Goal: Task Accomplishment & Management: Complete application form

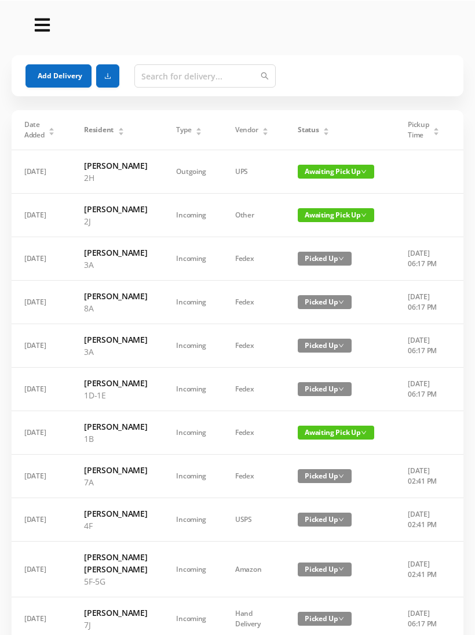
click at [75, 79] on button "Add Delivery" at bounding box center [59, 75] width 66 height 23
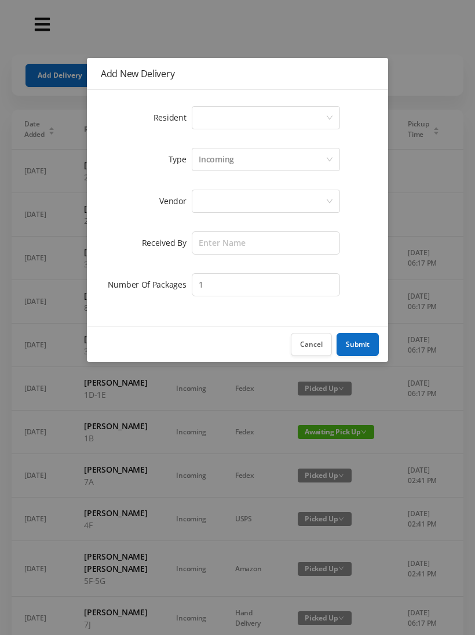
click at [248, 117] on div "Select a person" at bounding box center [262, 118] width 127 height 22
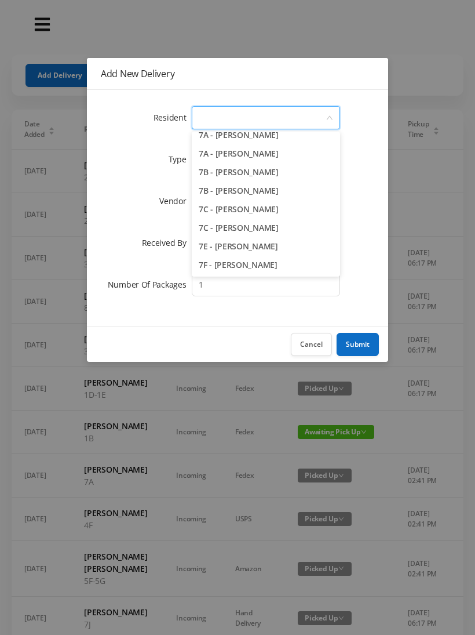
scroll to position [1366, 0]
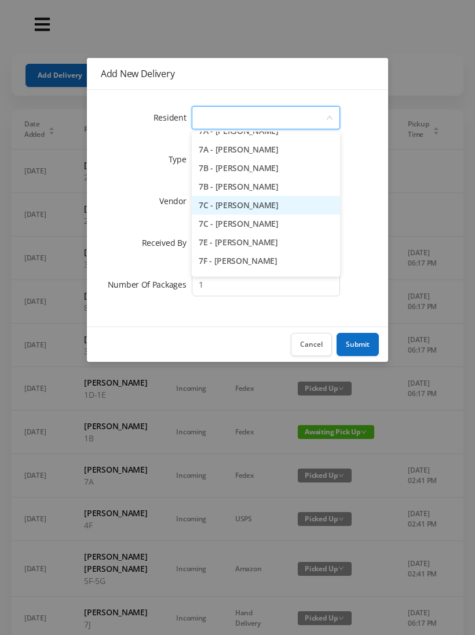
click at [303, 207] on li "7C - [PERSON_NAME]" at bounding box center [266, 205] width 148 height 19
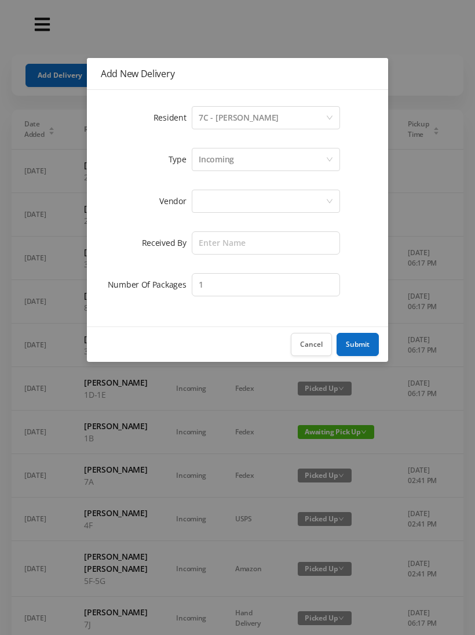
click at [241, 159] on div "Incoming" at bounding box center [262, 159] width 127 height 22
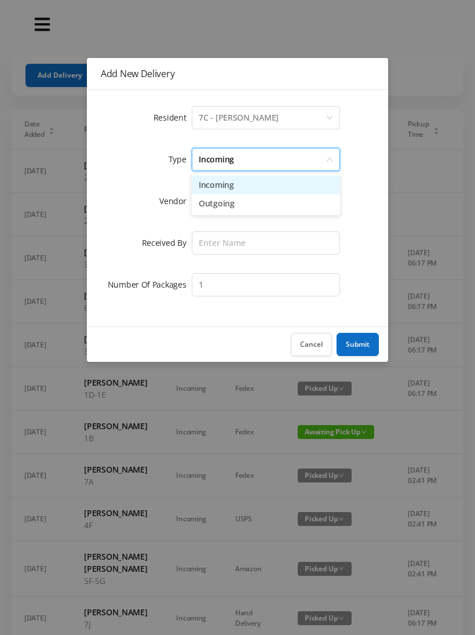
click at [243, 194] on li "Incoming" at bounding box center [266, 185] width 148 height 19
click at [224, 207] on div at bounding box center [262, 201] width 127 height 22
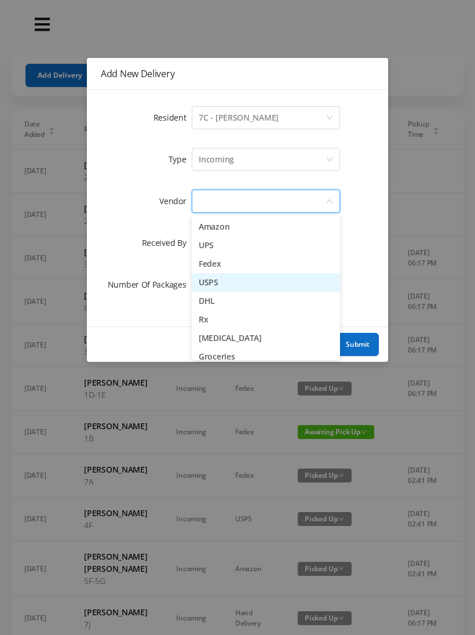
click at [252, 286] on li "USPS" at bounding box center [266, 282] width 148 height 19
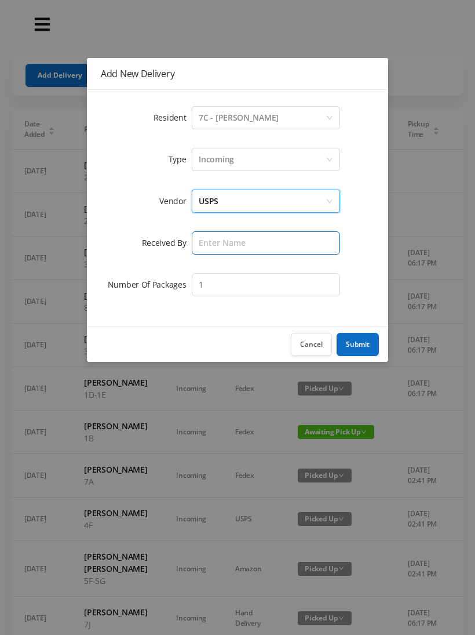
click at [227, 247] on input "text" at bounding box center [266, 242] width 148 height 23
type input "Melece"
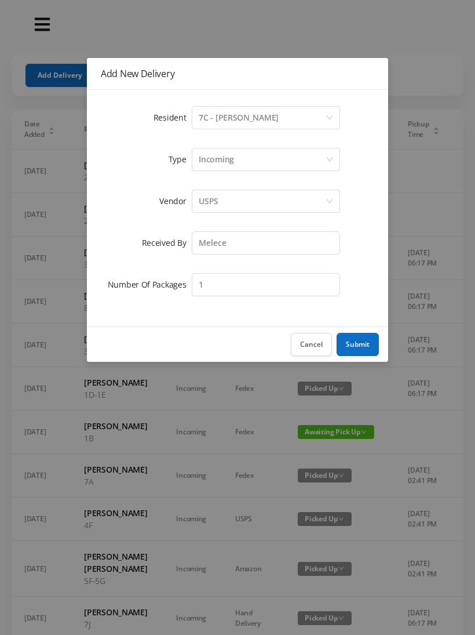
click at [363, 339] on button "Submit" at bounding box center [358, 344] width 42 height 23
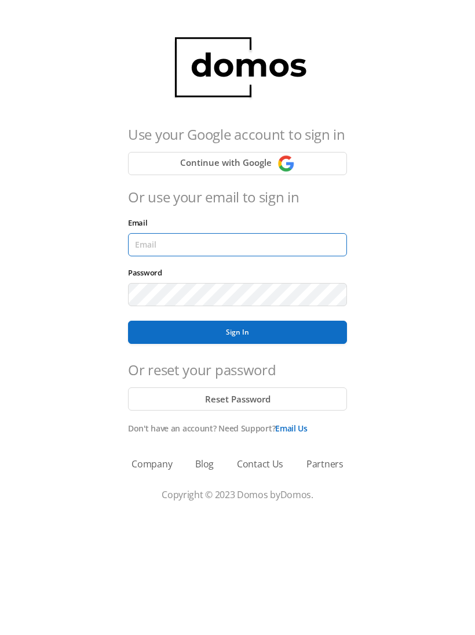
type input "[EMAIL_ADDRESS][DOMAIN_NAME]"
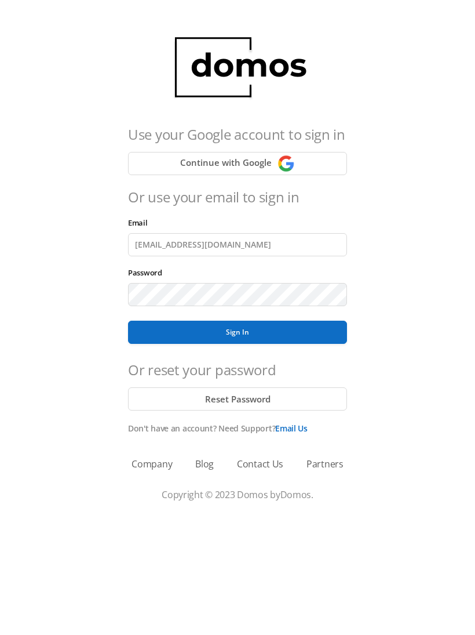
click at [238, 332] on button "Sign In" at bounding box center [237, 332] width 219 height 23
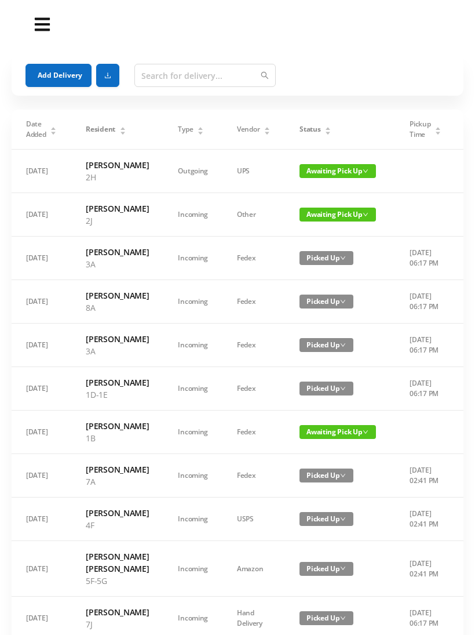
click at [52, 81] on button "Add Delivery" at bounding box center [59, 75] width 66 height 23
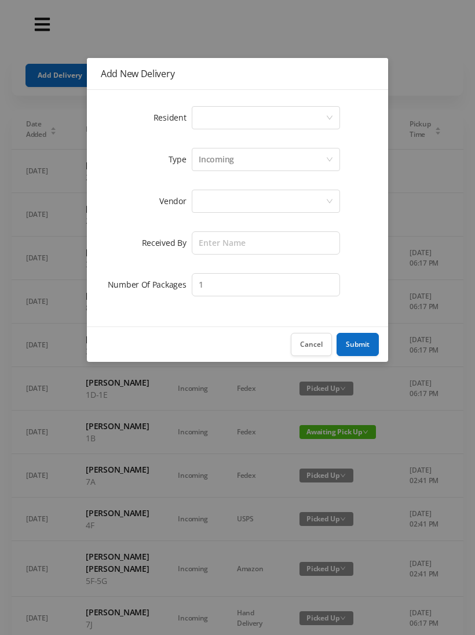
click at [259, 125] on div "Select a person" at bounding box center [262, 118] width 127 height 22
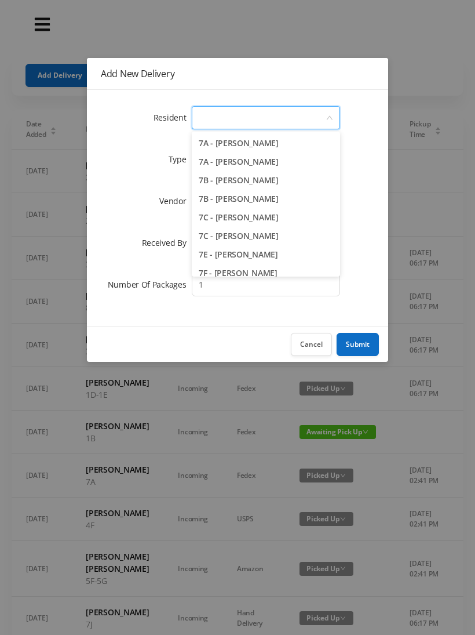
scroll to position [1355, 0]
click at [292, 224] on li "7C - [PERSON_NAME]" at bounding box center [266, 216] width 148 height 19
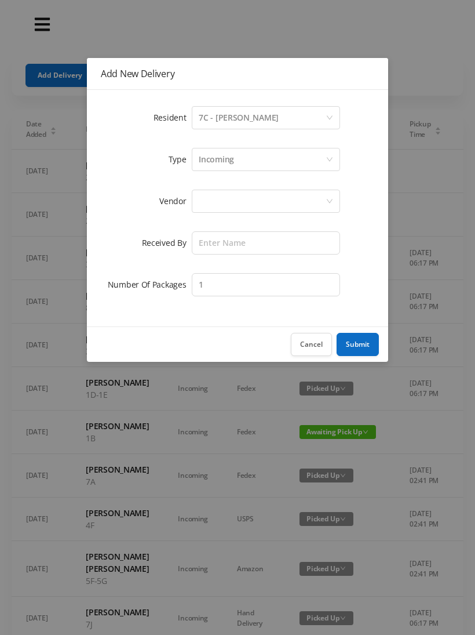
click at [225, 169] on div "Incoming" at bounding box center [216, 159] width 35 height 22
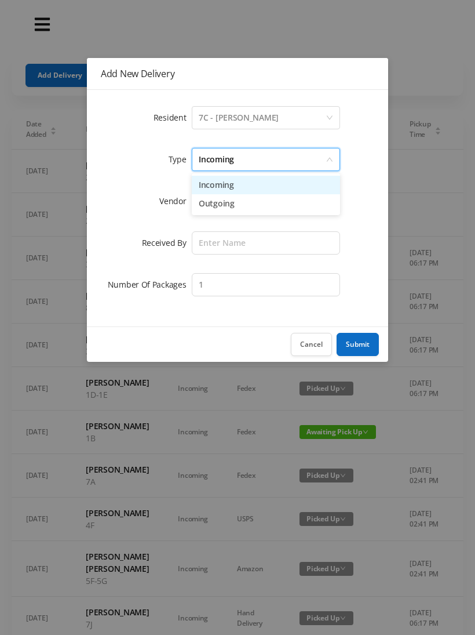
click at [235, 192] on li "Incoming" at bounding box center [266, 185] width 148 height 19
click at [223, 209] on div at bounding box center [262, 201] width 127 height 22
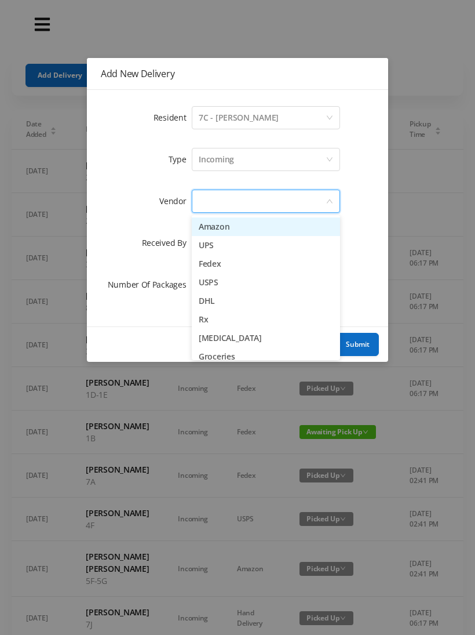
click at [252, 292] on li "DHL" at bounding box center [266, 301] width 148 height 19
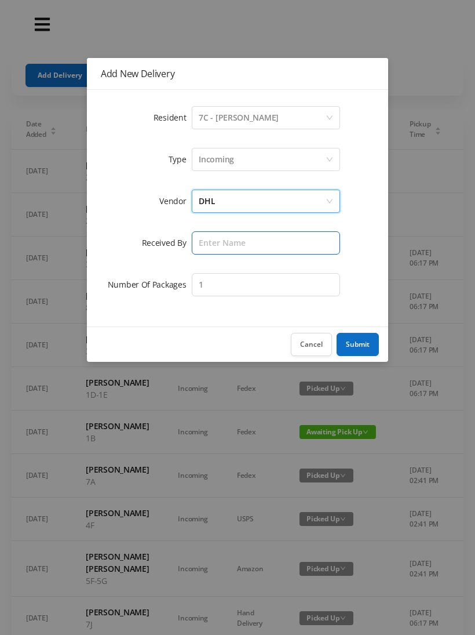
click at [234, 247] on input "text" at bounding box center [266, 242] width 148 height 23
type input "Melece"
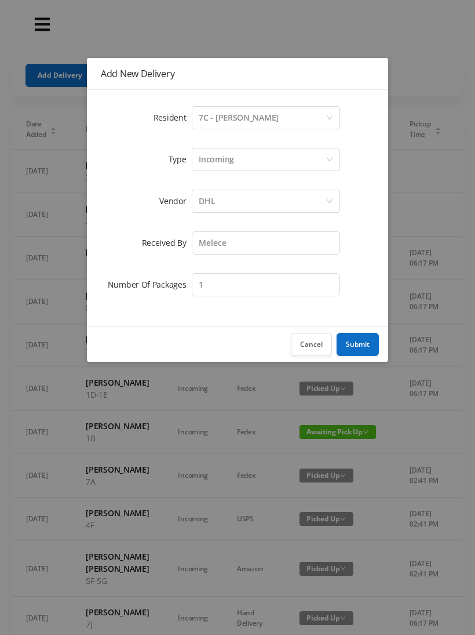
click at [363, 351] on button "Submit" at bounding box center [358, 344] width 42 height 23
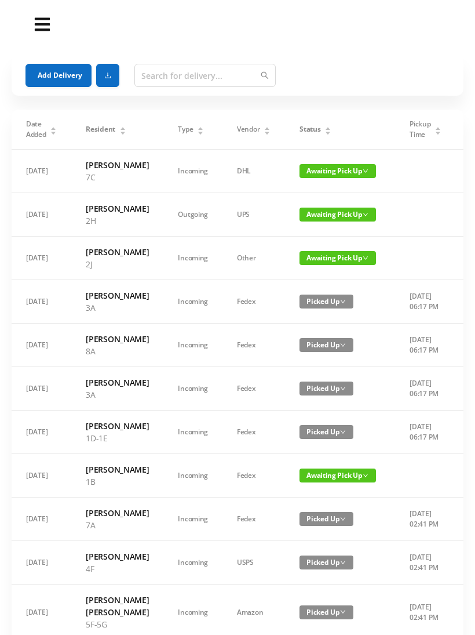
click at [72, 77] on button "Add Delivery" at bounding box center [59, 75] width 66 height 23
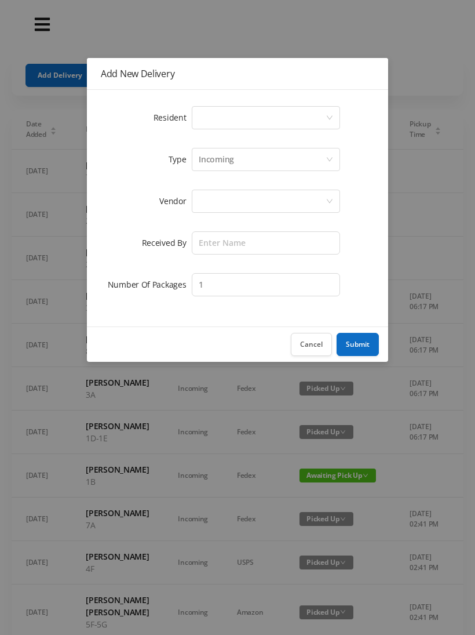
click at [238, 125] on div "Select a person" at bounding box center [262, 118] width 127 height 22
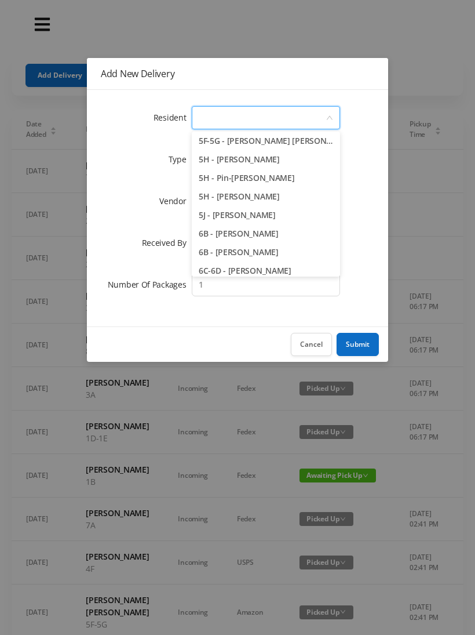
scroll to position [1099, 0]
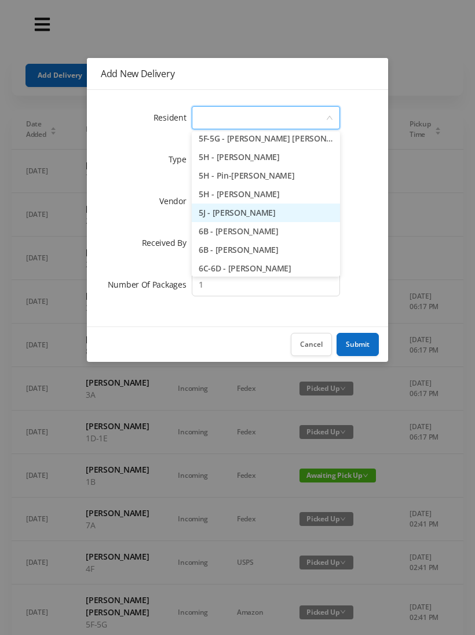
click at [296, 221] on li "5J - [PERSON_NAME]" at bounding box center [266, 212] width 148 height 19
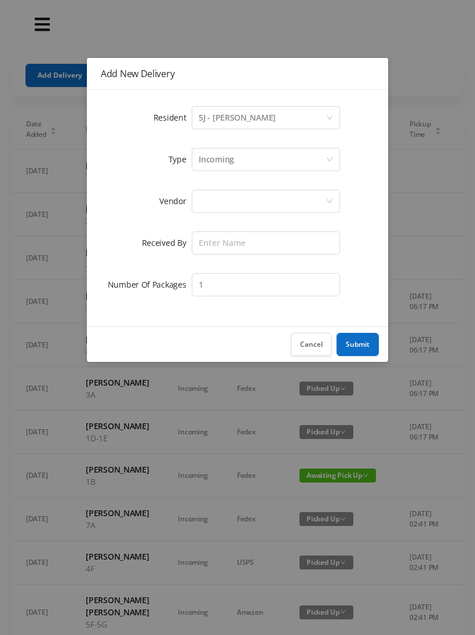
click at [246, 166] on div "Incoming" at bounding box center [262, 159] width 127 height 22
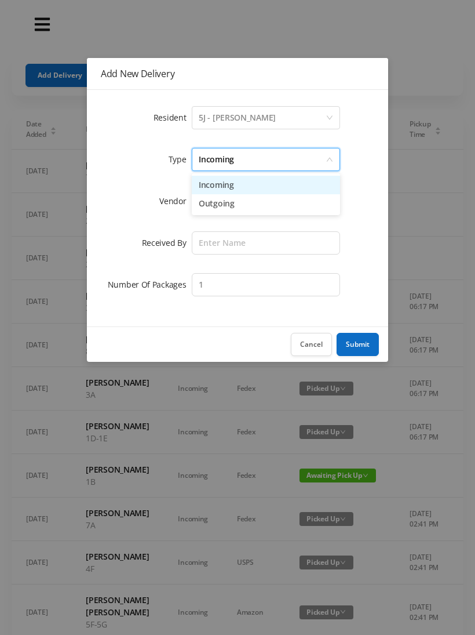
click at [241, 190] on li "Incoming" at bounding box center [266, 185] width 148 height 19
click at [225, 206] on div at bounding box center [262, 201] width 127 height 22
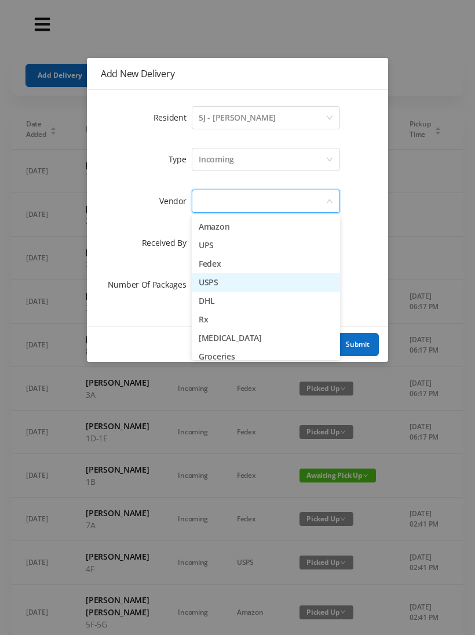
click at [251, 287] on li "USPS" at bounding box center [266, 282] width 148 height 19
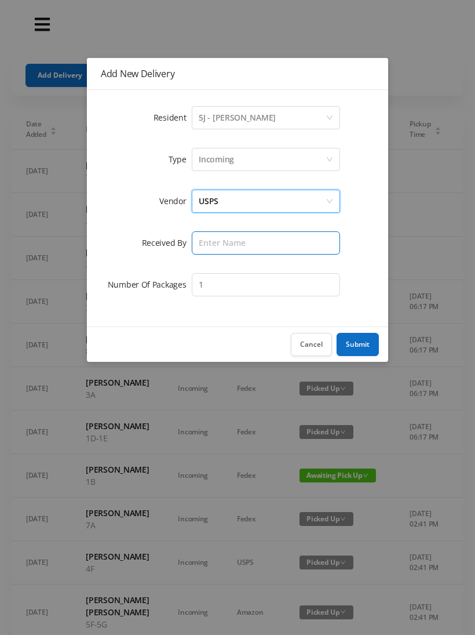
click at [238, 246] on input "text" at bounding box center [266, 242] width 148 height 23
type input "Melece"
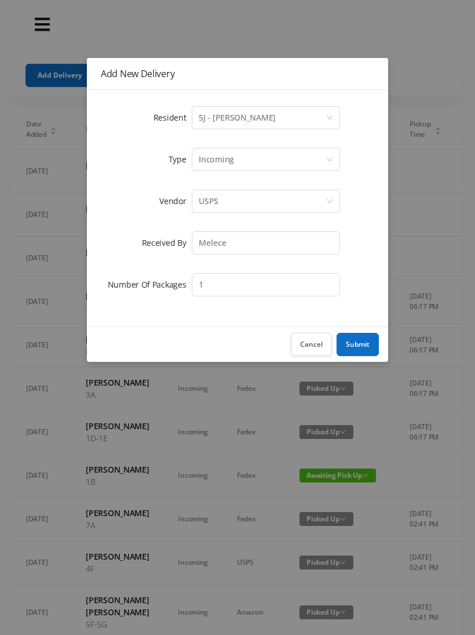
click at [372, 344] on button "Submit" at bounding box center [358, 344] width 42 height 23
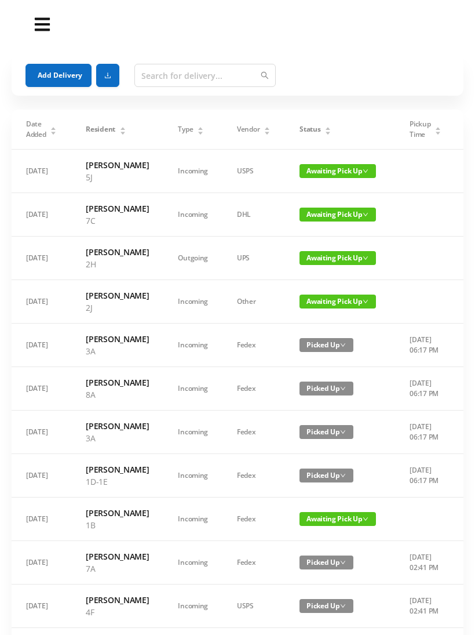
click at [64, 81] on button "Add Delivery" at bounding box center [59, 75] width 66 height 23
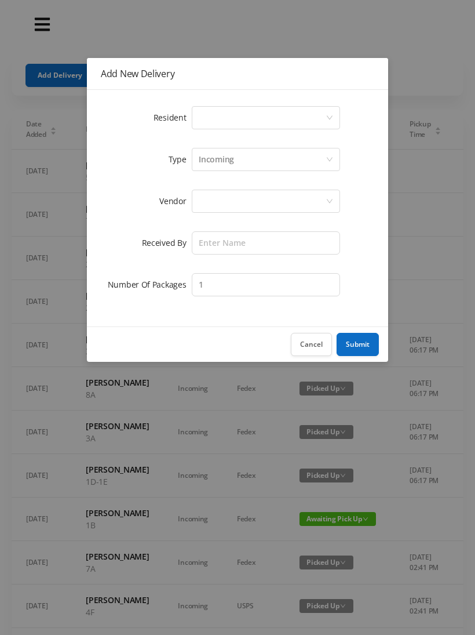
click at [246, 124] on div "Select a person" at bounding box center [262, 118] width 127 height 22
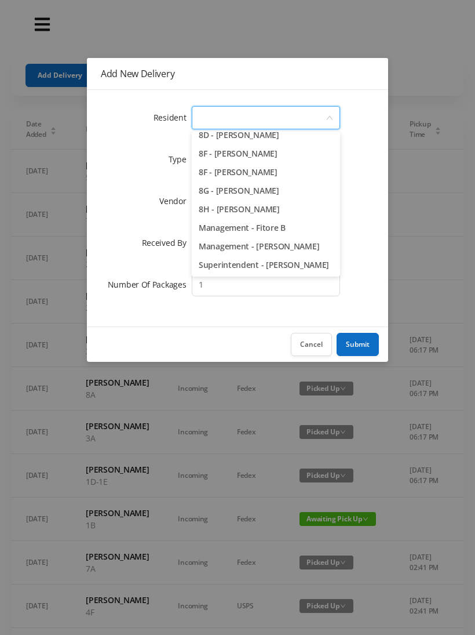
scroll to position [1677, 0]
click at [316, 158] on li "8F - [PERSON_NAME]" at bounding box center [266, 153] width 148 height 19
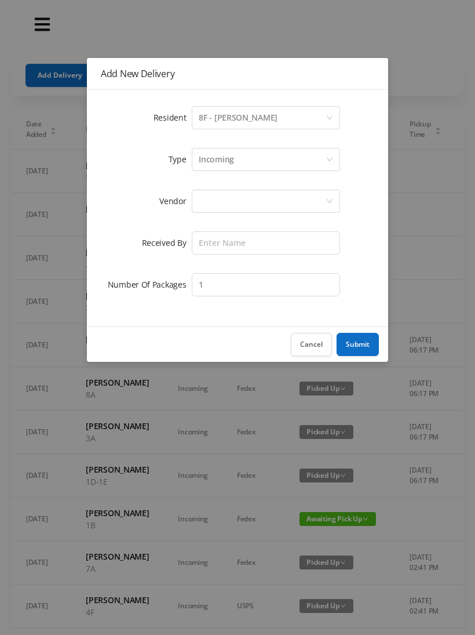
click at [252, 163] on div "Incoming" at bounding box center [262, 159] width 127 height 22
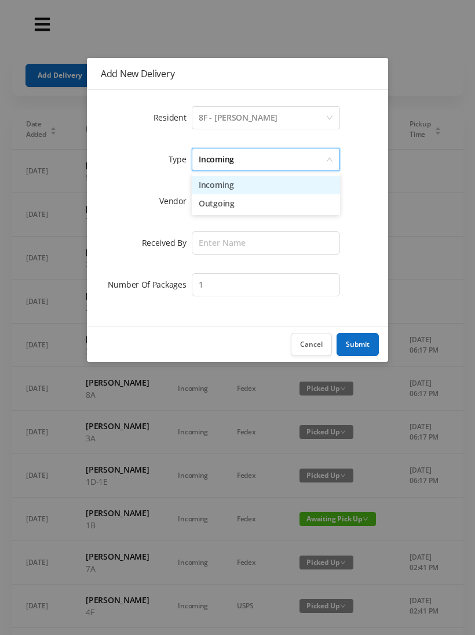
click at [235, 198] on li "Outgoing" at bounding box center [266, 203] width 148 height 19
click at [236, 207] on div at bounding box center [262, 201] width 127 height 22
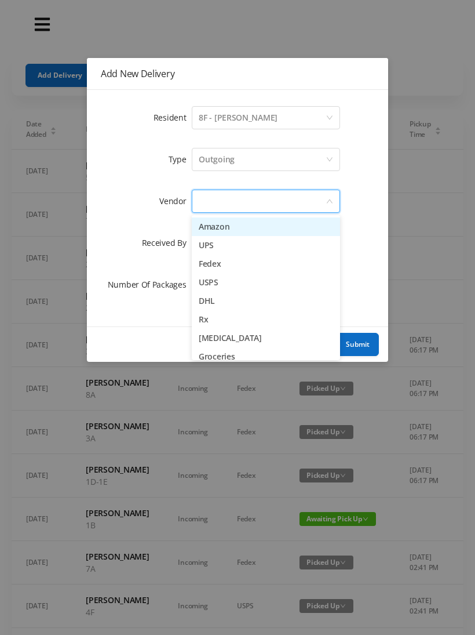
click at [245, 289] on li "USPS" at bounding box center [266, 282] width 148 height 19
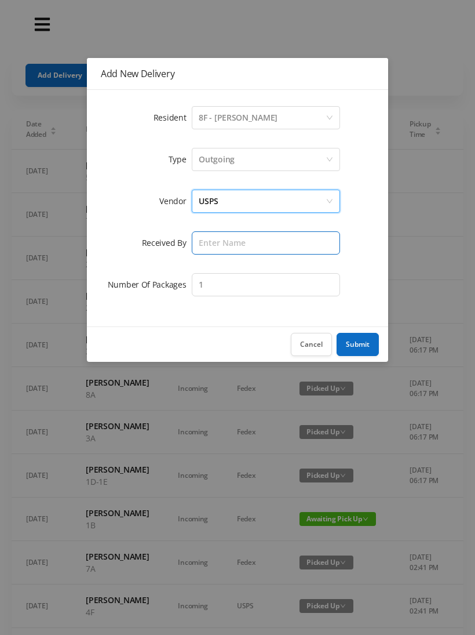
click at [233, 249] on input "text" at bounding box center [266, 242] width 148 height 23
type input "Melece"
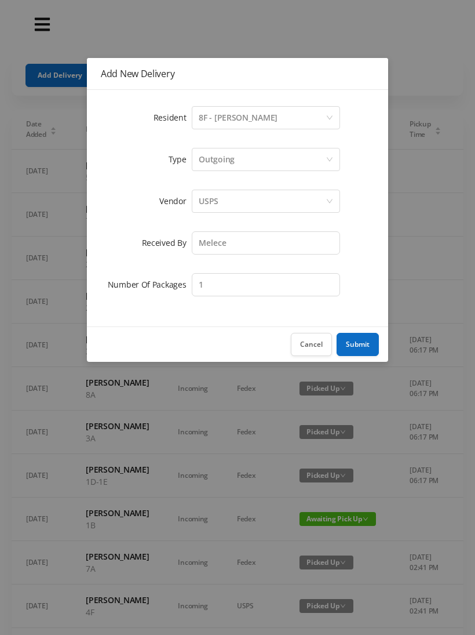
click at [365, 347] on button "Submit" at bounding box center [358, 344] width 42 height 23
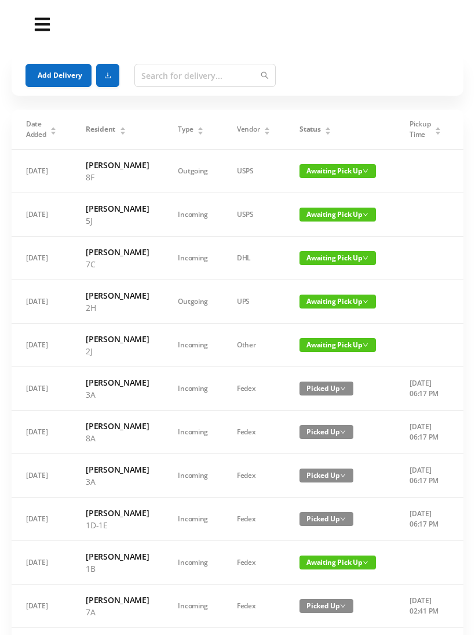
click at [69, 75] on button "Add Delivery" at bounding box center [59, 75] width 66 height 23
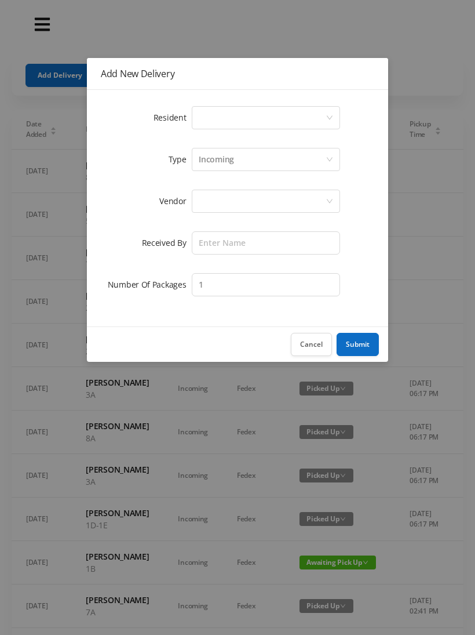
click at [247, 119] on div "Select a person" at bounding box center [262, 118] width 127 height 22
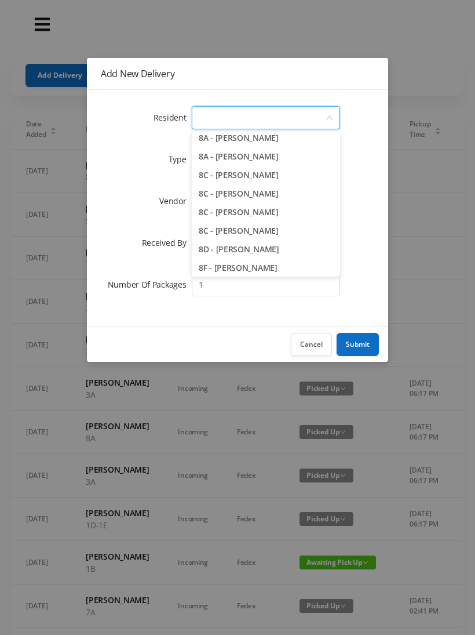
scroll to position [1553, 0]
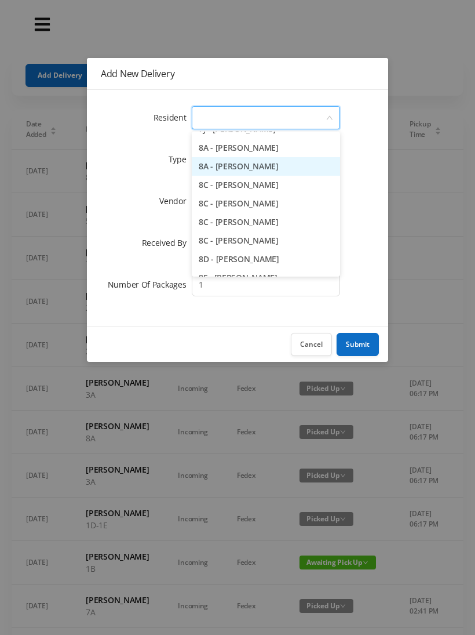
click at [298, 170] on li "8A - [PERSON_NAME]" at bounding box center [266, 166] width 148 height 19
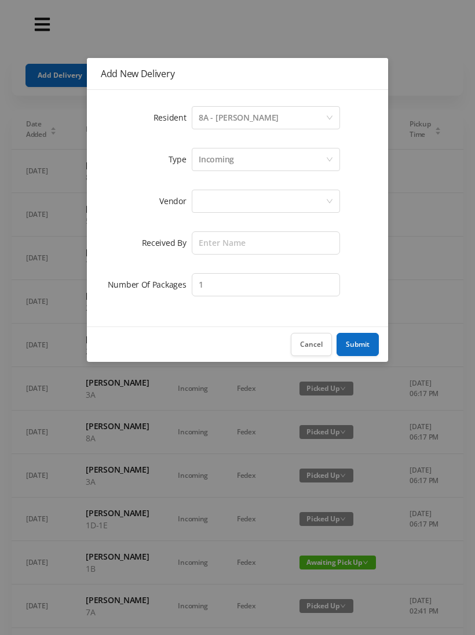
click at [242, 165] on div "Incoming" at bounding box center [262, 159] width 127 height 22
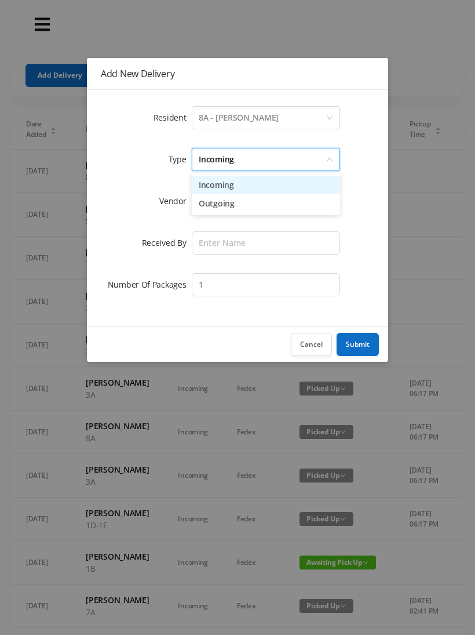
click at [234, 190] on li "Incoming" at bounding box center [266, 185] width 148 height 19
click at [229, 205] on div at bounding box center [262, 201] width 127 height 22
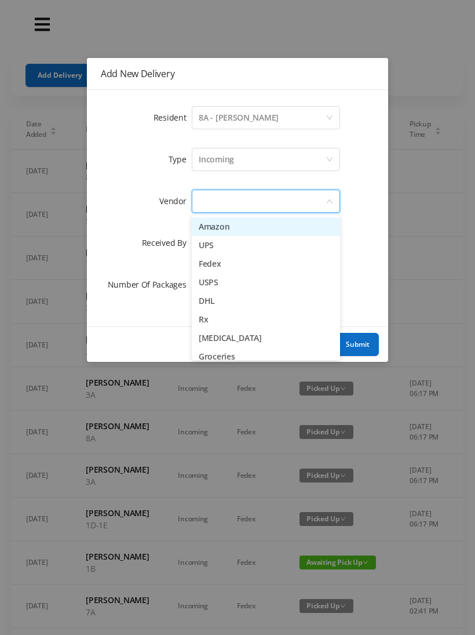
click at [257, 281] on li "USPS" at bounding box center [266, 282] width 148 height 19
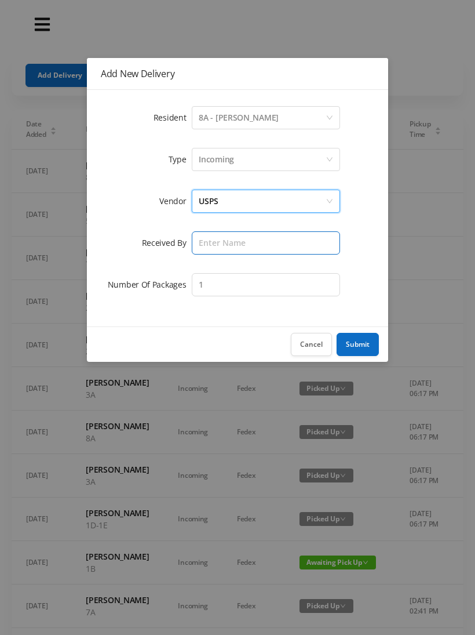
click at [237, 249] on input "text" at bounding box center [266, 242] width 148 height 23
type input "Melece"
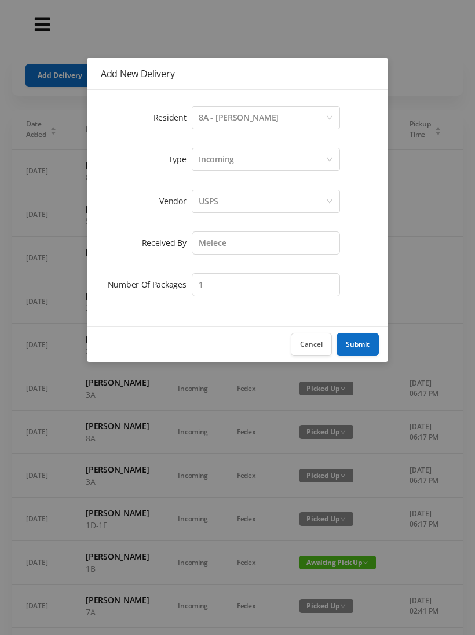
click at [362, 345] on button "Submit" at bounding box center [358, 344] width 42 height 23
